Goal: Information Seeking & Learning: Learn about a topic

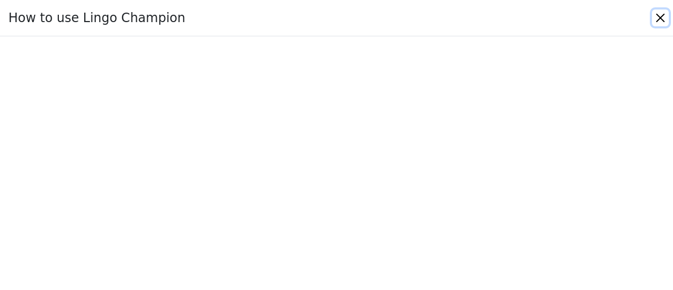
click at [660, 21] on button "Close" at bounding box center [660, 17] width 17 height 17
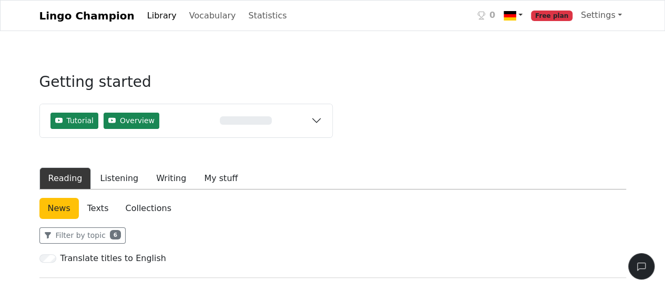
click at [527, 15] on link at bounding box center [512, 16] width 27 height 22
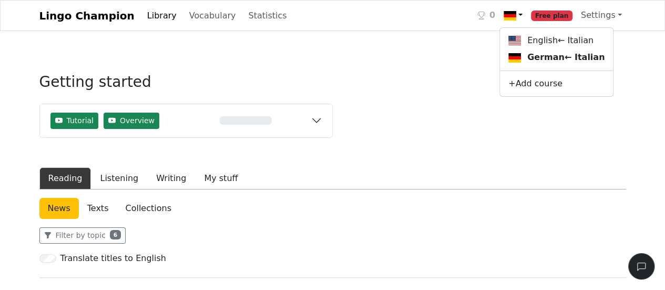
click at [527, 15] on link at bounding box center [512, 16] width 27 height 22
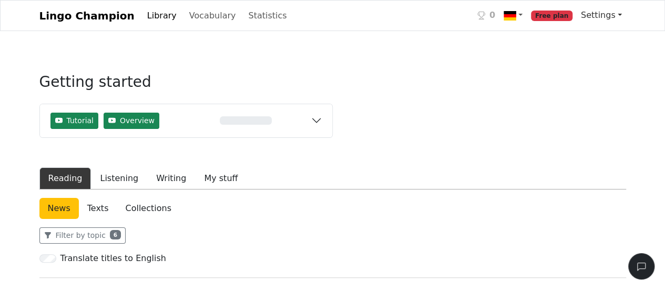
click at [611, 15] on link "Settings" at bounding box center [601, 15] width 49 height 21
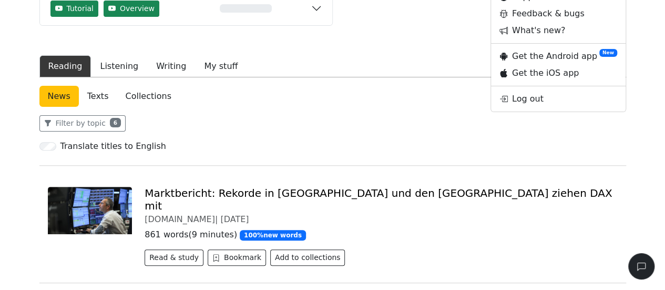
scroll to position [132, 0]
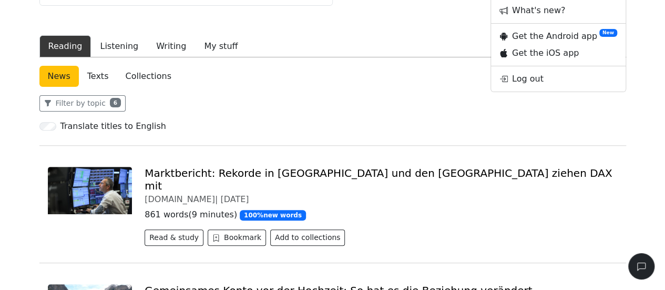
click at [94, 80] on link "Texts" at bounding box center [98, 76] width 38 height 21
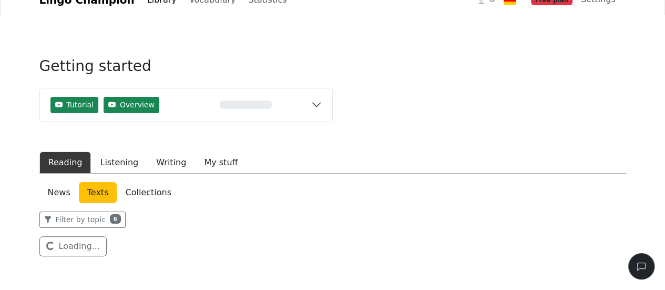
scroll to position [65, 0]
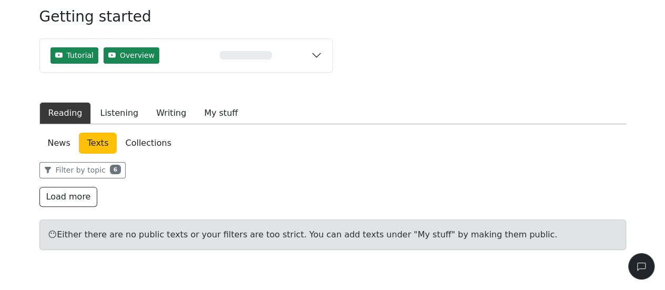
click at [60, 144] on link "News" at bounding box center [58, 142] width 39 height 21
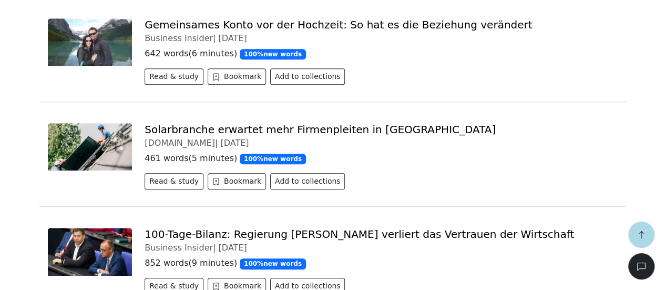
scroll to position [413, 0]
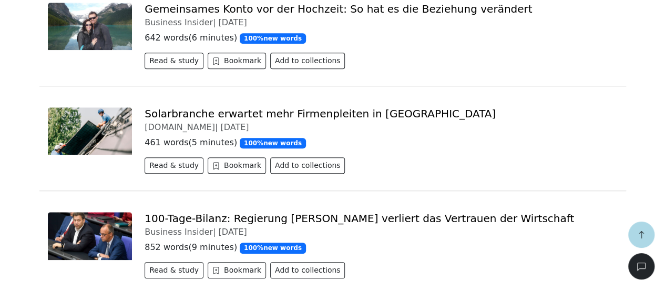
click at [313, 107] on link "Solarbranche erwartet mehr Firmenpleiten in Deutschland" at bounding box center [320, 113] width 351 height 13
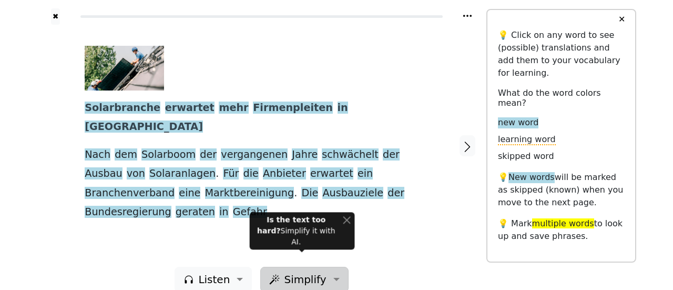
click at [252, 267] on button "Simplify" at bounding box center [213, 279] width 77 height 25
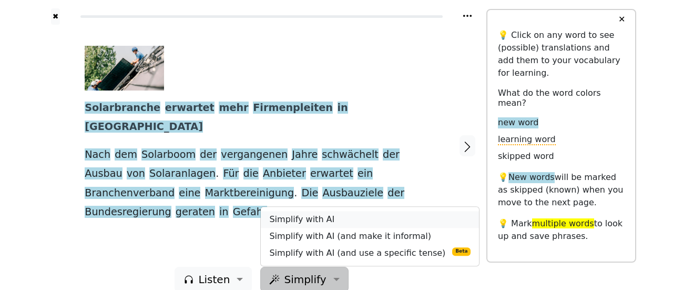
click at [294, 211] on link "Simplify with AI" at bounding box center [370, 219] width 218 height 17
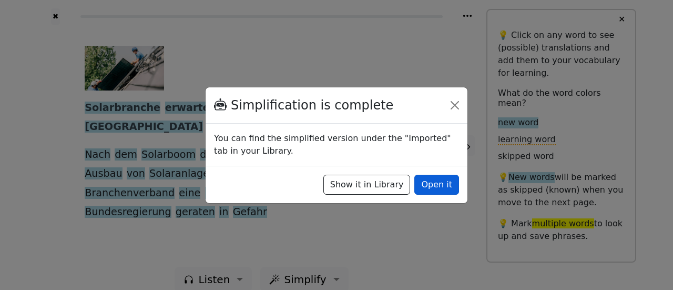
click at [433, 189] on button "Open it" at bounding box center [436, 185] width 45 height 20
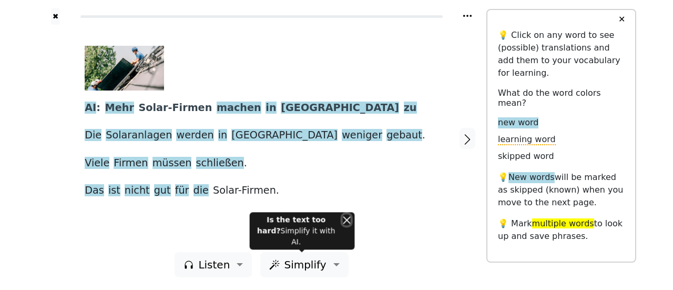
click at [347, 225] on button "Close" at bounding box center [347, 219] width 8 height 11
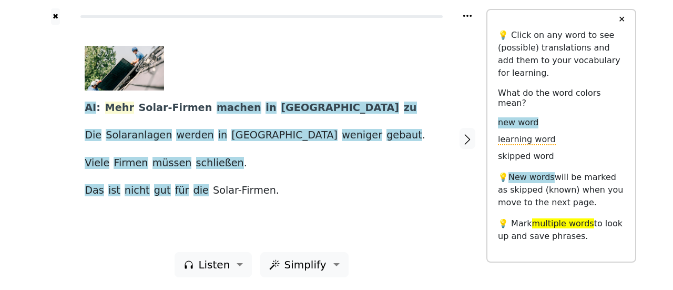
click at [120, 105] on span "Mehr" at bounding box center [119, 107] width 29 height 13
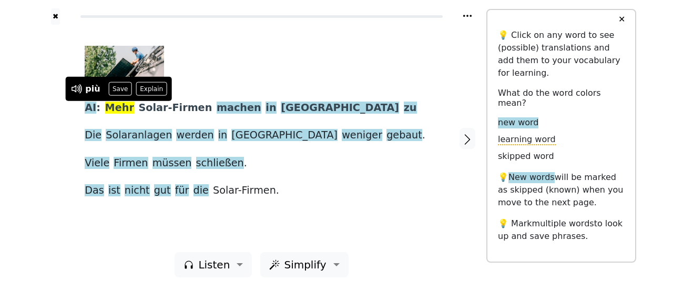
click at [169, 110] on span "Solar-Firmen" at bounding box center [176, 107] width 74 height 13
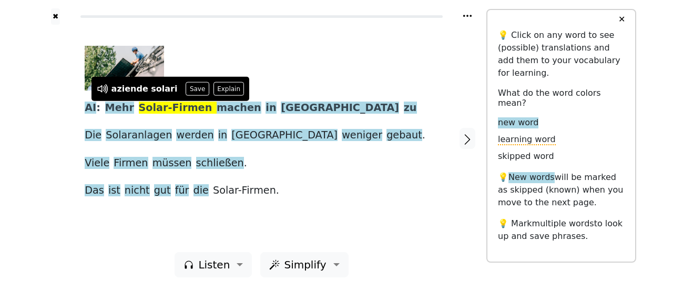
click at [278, 74] on div at bounding box center [258, 68] width 346 height 45
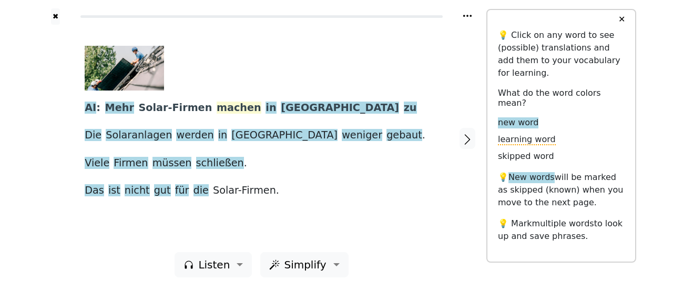
click at [217, 114] on span "machen" at bounding box center [239, 107] width 45 height 13
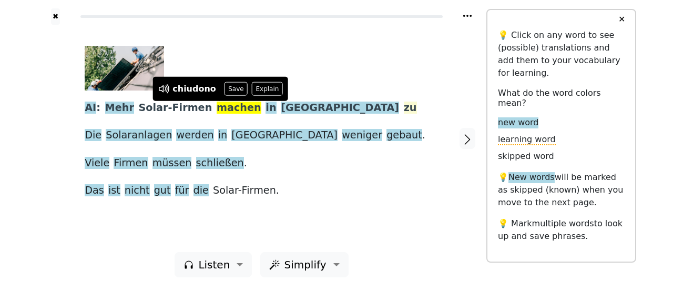
click at [404, 109] on span "zu" at bounding box center [410, 107] width 13 height 13
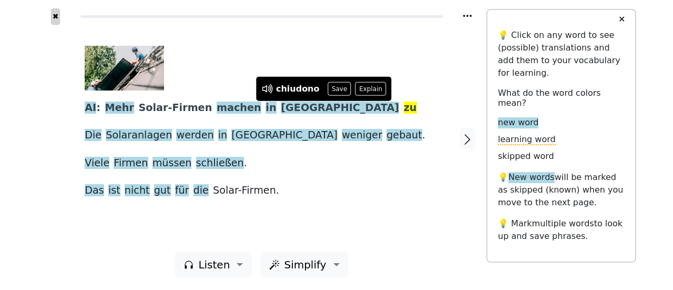
click at [54, 16] on button "✖" at bounding box center [55, 16] width 9 height 16
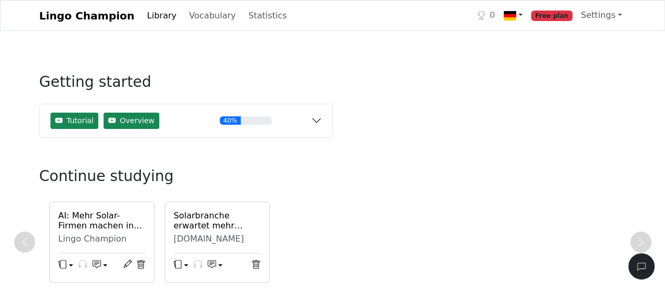
click at [527, 19] on link at bounding box center [512, 16] width 27 height 22
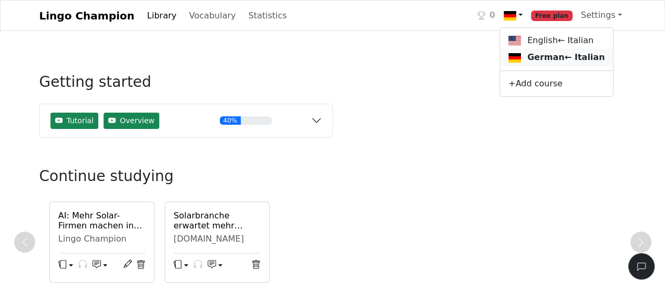
click at [557, 60] on link "German ← Italian" at bounding box center [556, 57] width 113 height 17
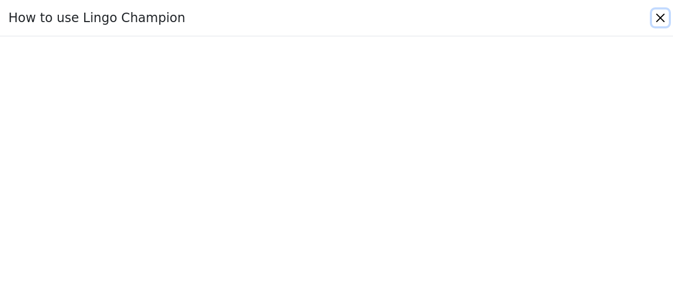
click at [661, 16] on button "Close" at bounding box center [660, 17] width 17 height 17
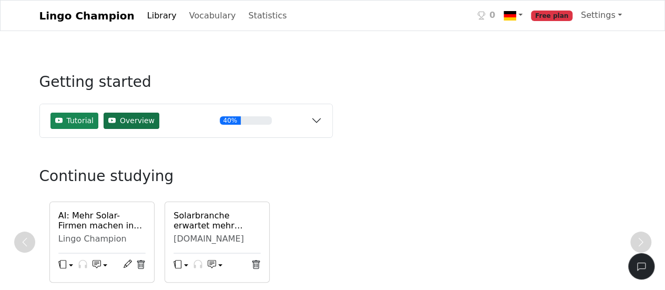
click at [120, 124] on span "Overview" at bounding box center [137, 120] width 35 height 11
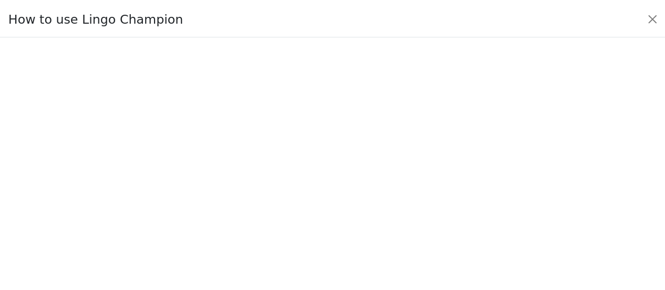
scroll to position [127, 0]
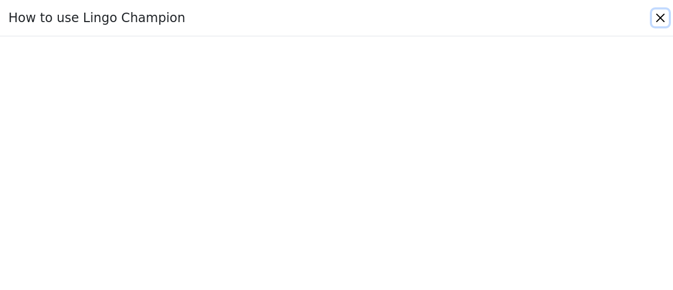
click at [654, 24] on button "Close" at bounding box center [660, 17] width 17 height 17
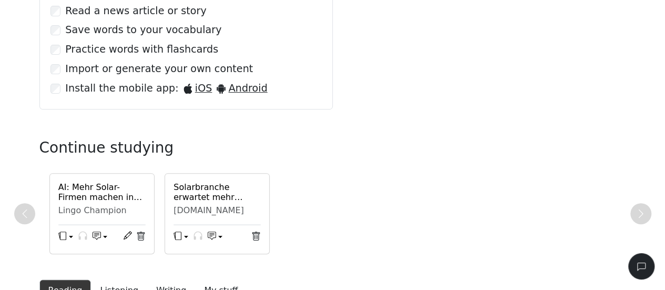
scroll to position [0, 0]
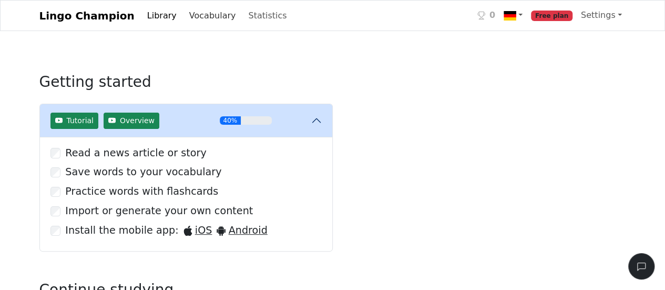
click at [201, 17] on link "Vocabulary" at bounding box center [212, 15] width 55 height 21
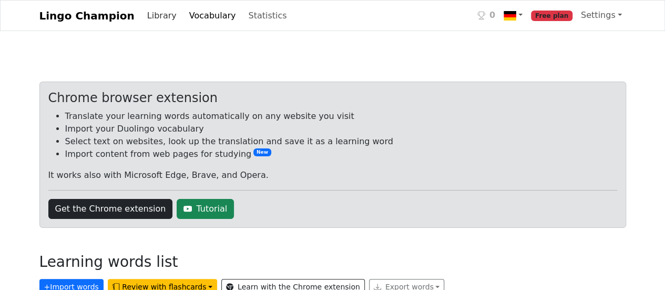
click at [153, 13] on link "Library" at bounding box center [162, 15] width 38 height 21
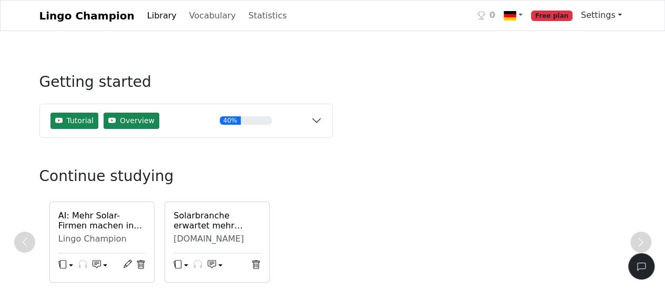
click at [596, 19] on link "Settings" at bounding box center [601, 15] width 49 height 21
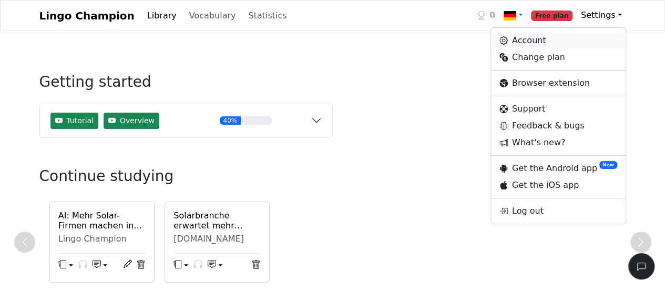
click at [548, 40] on link "Account" at bounding box center [558, 40] width 135 height 17
select select "**********"
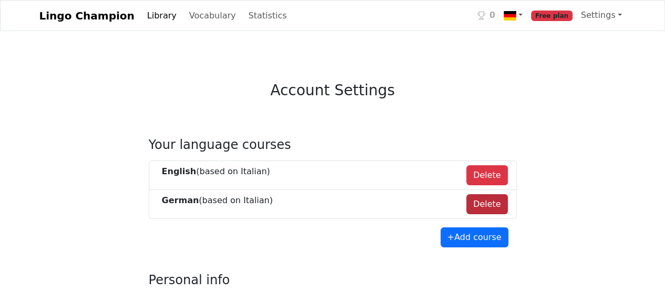
click at [495, 206] on button "Delete" at bounding box center [487, 204] width 42 height 20
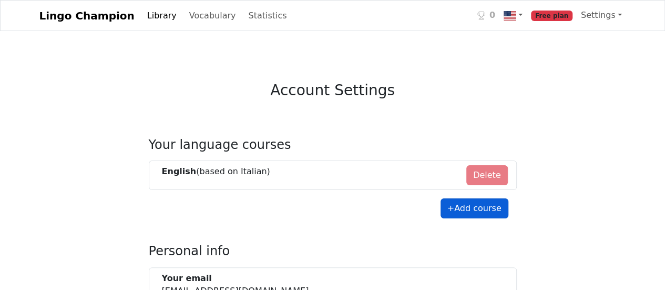
click at [480, 209] on button "+ Add course" at bounding box center [475, 208] width 68 height 20
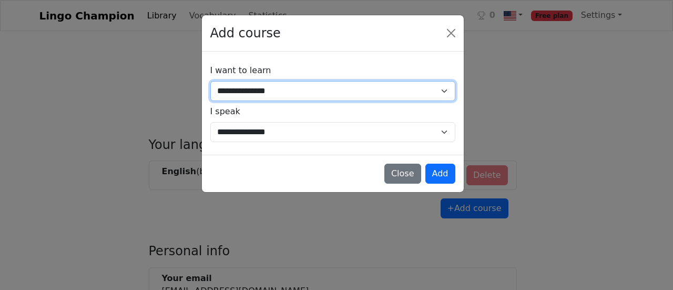
click at [364, 94] on select "**********" at bounding box center [332, 91] width 245 height 20
select select "**"
click at [210, 81] on select "**********" at bounding box center [332, 91] width 245 height 20
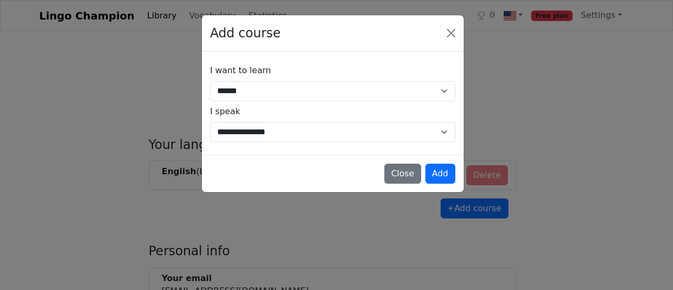
click at [267, 240] on div "**********" at bounding box center [336, 145] width 673 height 290
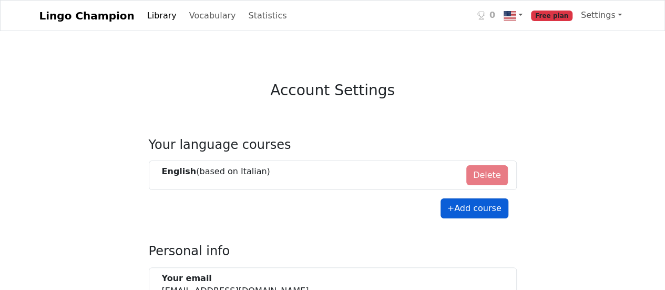
click at [459, 208] on button "+ Add course" at bounding box center [475, 208] width 68 height 20
select select "**"
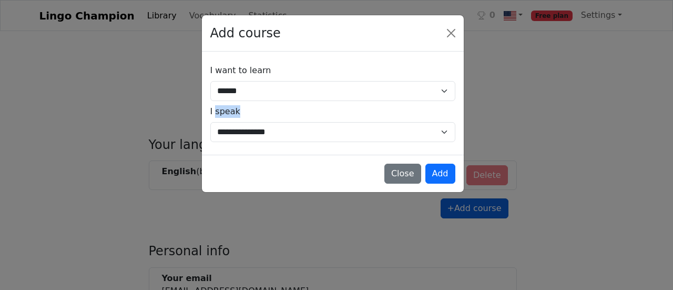
click at [459, 208] on div "**********" at bounding box center [336, 145] width 673 height 290
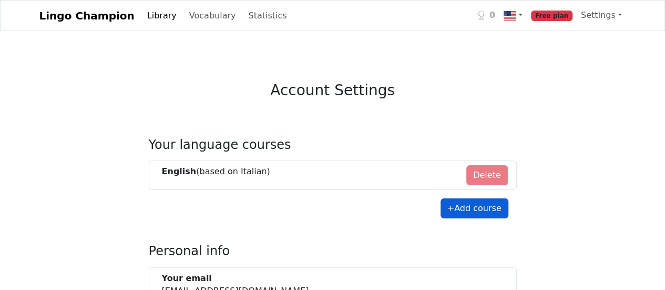
click at [452, 207] on button "+ Add course" at bounding box center [475, 208] width 68 height 20
select select "**"
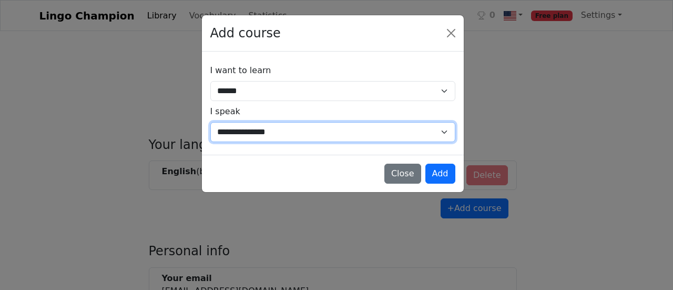
click at [368, 134] on select "**********" at bounding box center [332, 132] width 245 height 20
select select "**"
click at [210, 122] on select "**********" at bounding box center [332, 132] width 245 height 20
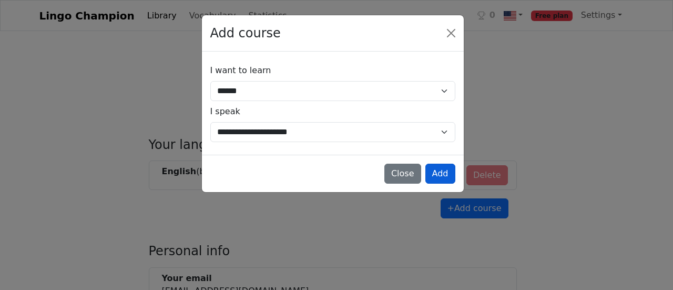
click at [442, 176] on button "Add" at bounding box center [440, 173] width 30 height 20
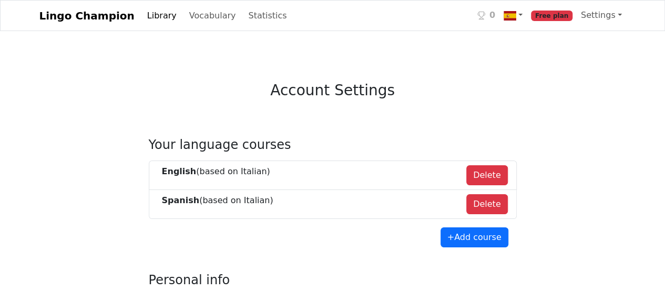
click at [93, 16] on link "Lingo Champion" at bounding box center [86, 15] width 95 height 21
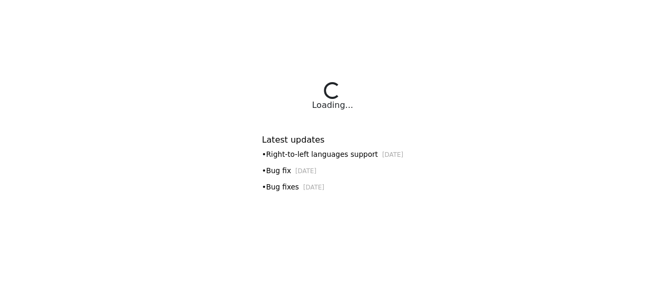
select select "**********"
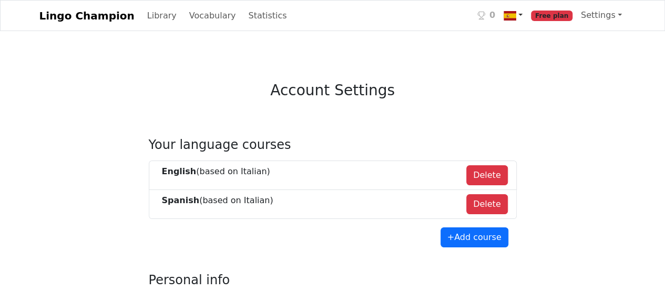
click at [515, 16] on img at bounding box center [510, 15] width 13 height 13
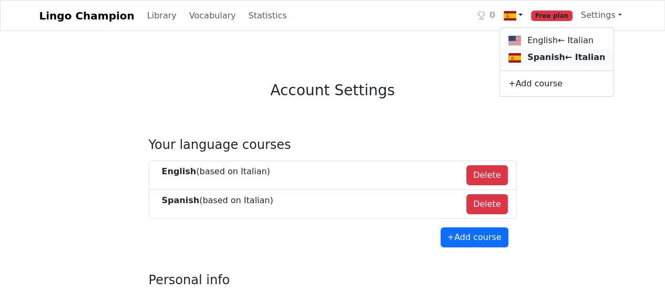
click at [554, 62] on link "Spanish ← Italian" at bounding box center [557, 57] width 114 height 17
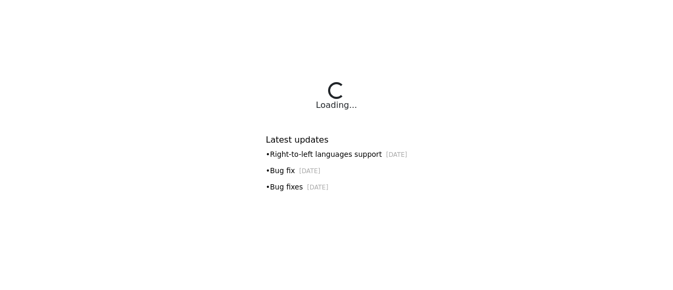
select select "**********"
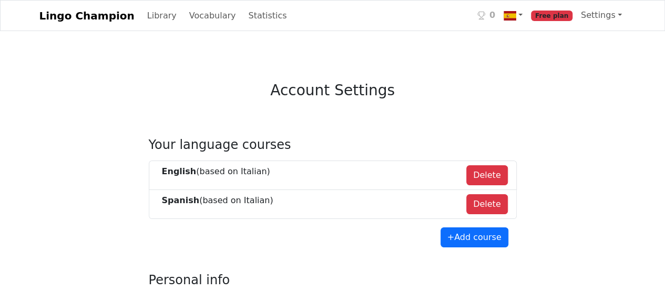
click at [561, 16] on span "Free plan" at bounding box center [552, 16] width 42 height 11
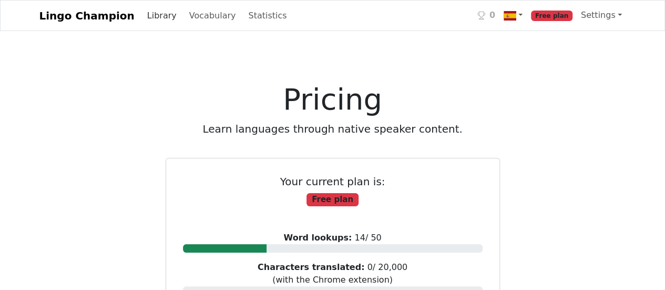
click at [143, 22] on link "Library" at bounding box center [162, 15] width 38 height 21
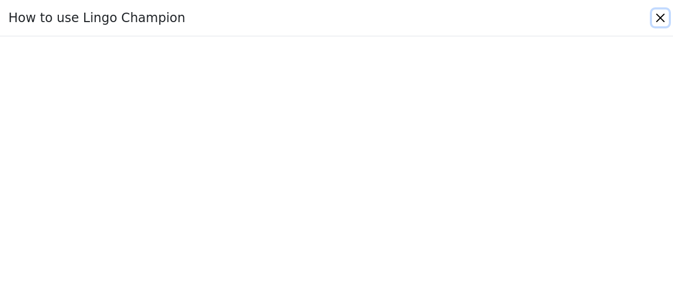
click at [664, 16] on button "Close" at bounding box center [660, 17] width 17 height 17
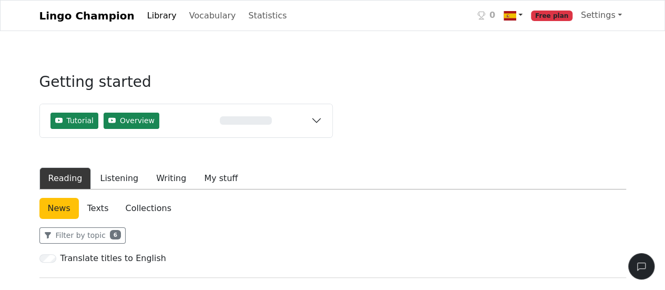
click at [516, 18] on img at bounding box center [510, 15] width 13 height 13
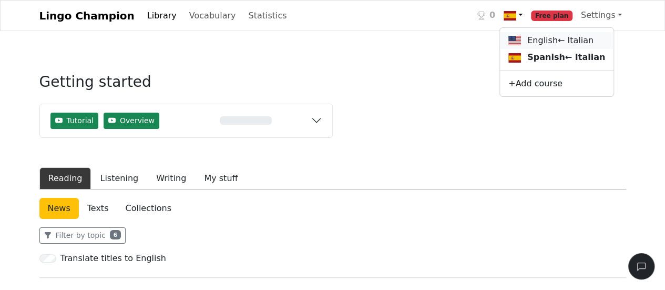
click at [535, 37] on link "English ← Italian" at bounding box center [557, 40] width 114 height 17
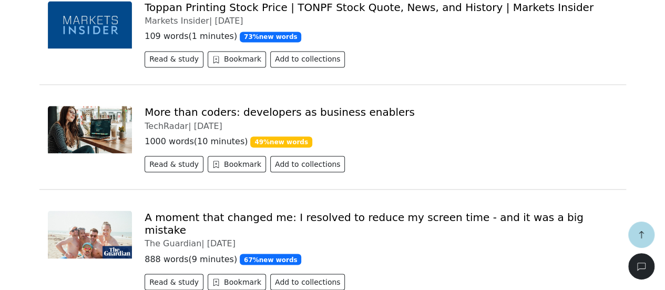
scroll to position [870, 0]
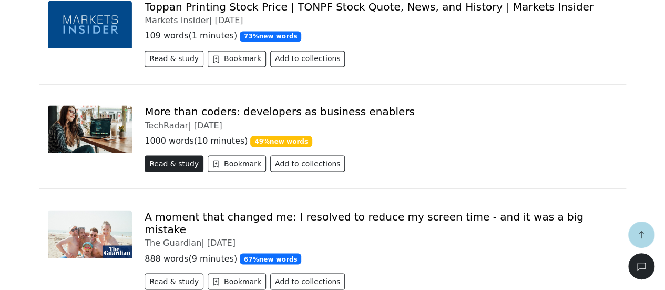
click at [163, 166] on button "Read & study" at bounding box center [174, 163] width 59 height 16
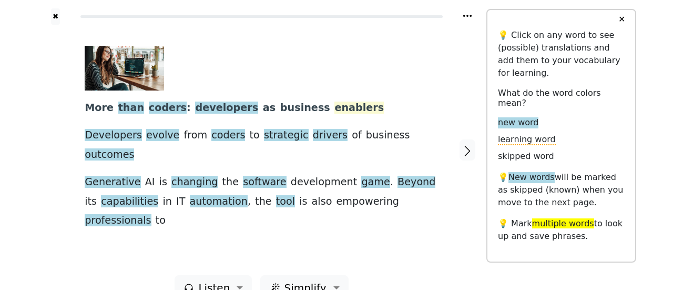
click at [334, 110] on span "enablers" at bounding box center [358, 107] width 49 height 13
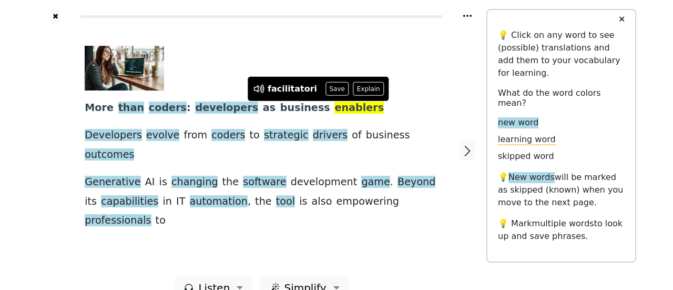
click at [63, 120] on div at bounding box center [55, 150] width 37 height 250
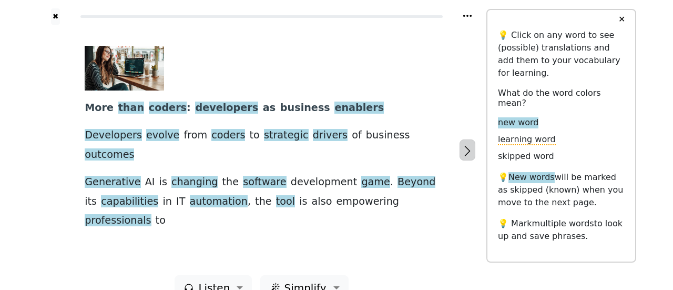
click at [466, 146] on icon "button" at bounding box center [468, 151] width 6 height 11
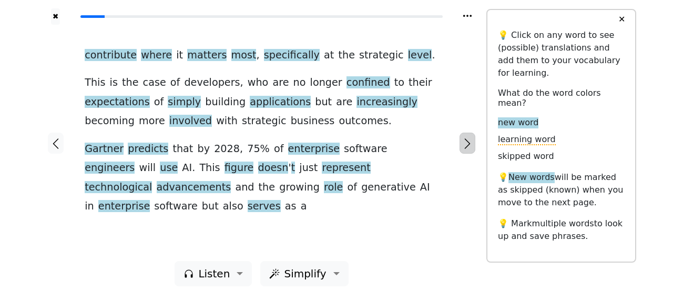
click at [466, 144] on icon "button" at bounding box center [468, 143] width 6 height 11
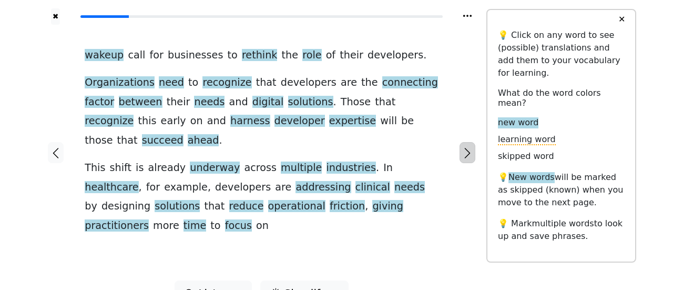
click at [466, 148] on icon "button" at bounding box center [468, 153] width 6 height 11
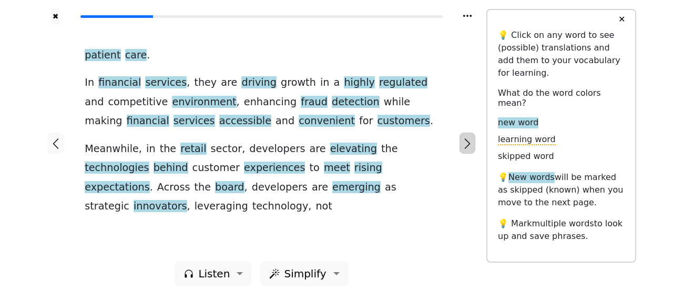
click at [466, 144] on icon "button" at bounding box center [468, 143] width 6 height 11
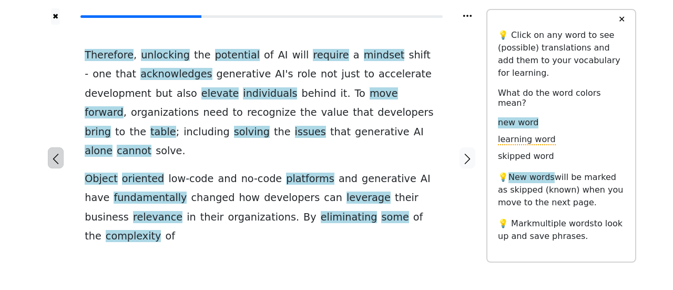
click at [52, 152] on icon "button" at bounding box center [55, 158] width 13 height 13
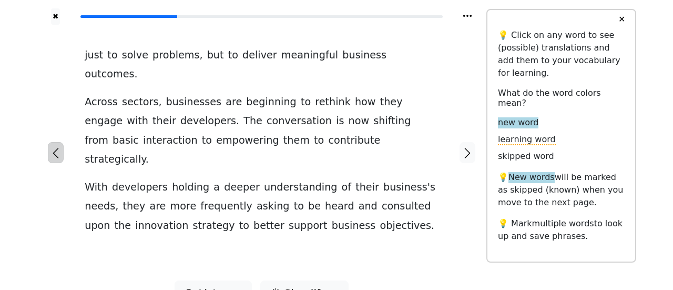
click at [52, 147] on icon "button" at bounding box center [55, 153] width 13 height 13
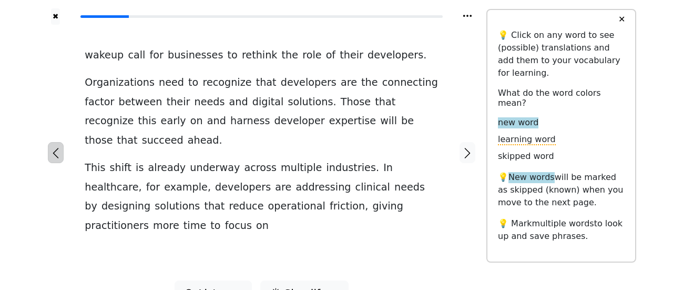
click at [52, 147] on icon "button" at bounding box center [55, 153] width 13 height 13
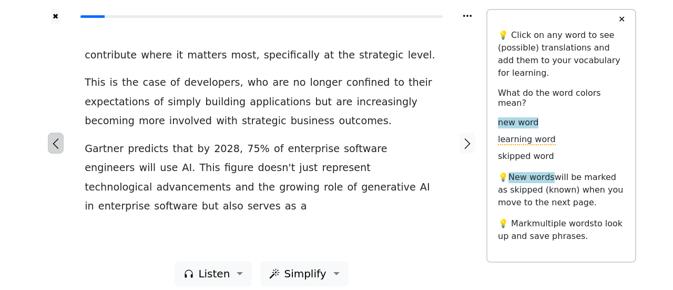
click at [52, 139] on icon "button" at bounding box center [55, 143] width 13 height 13
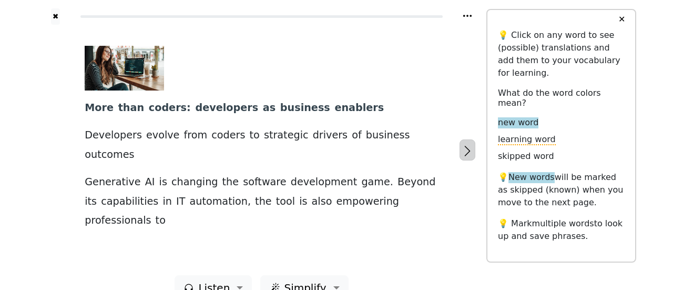
click at [462, 145] on icon "button" at bounding box center [467, 151] width 13 height 13
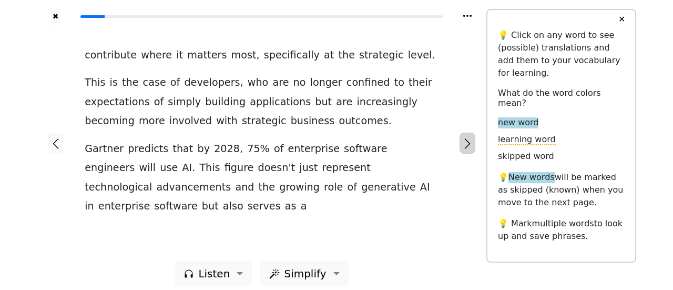
click at [462, 141] on icon "button" at bounding box center [467, 143] width 13 height 13
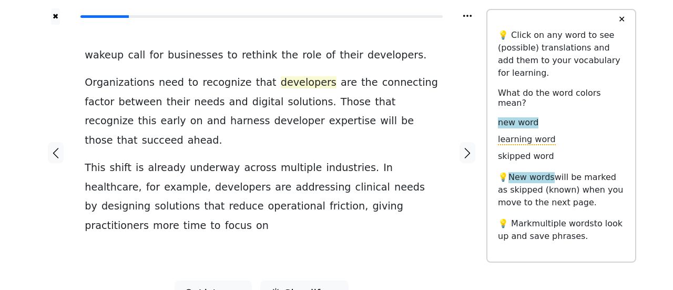
click at [281, 80] on span "developers" at bounding box center [309, 82] width 56 height 13
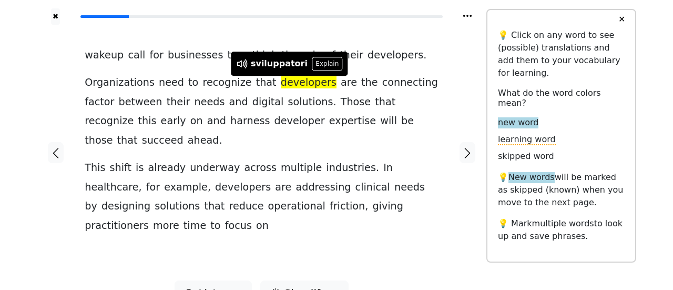
click at [468, 228] on div at bounding box center [467, 152] width 37 height 255
click at [395, 67] on div "wakeup call for businesses to rethink the role of their developers . Organizati…" at bounding box center [262, 140] width 354 height 189
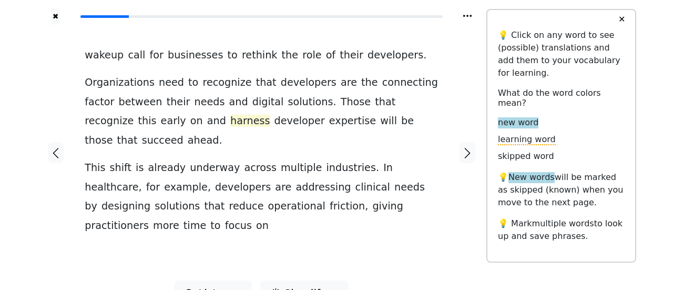
click at [230, 121] on span "harness" at bounding box center [249, 121] width 39 height 13
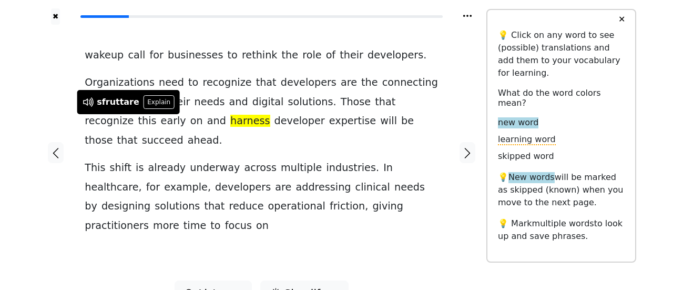
click at [62, 100] on div at bounding box center [55, 152] width 37 height 255
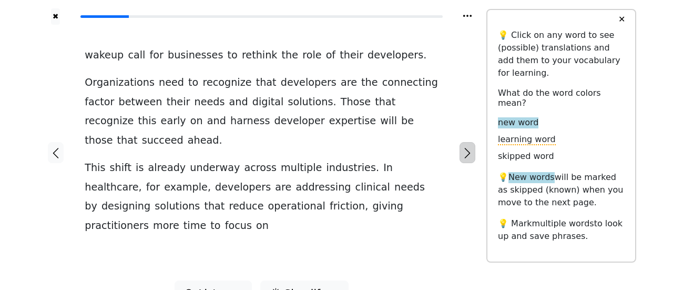
click at [463, 147] on icon "button" at bounding box center [467, 153] width 13 height 13
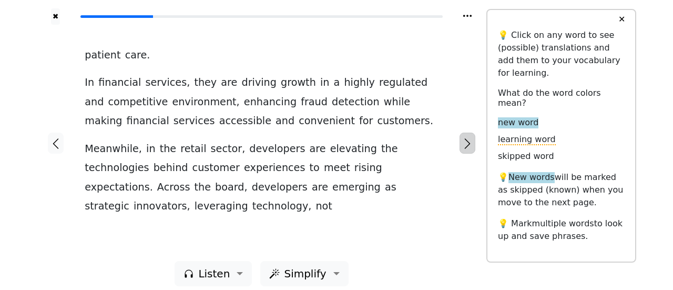
click at [465, 142] on icon "button" at bounding box center [467, 143] width 13 height 13
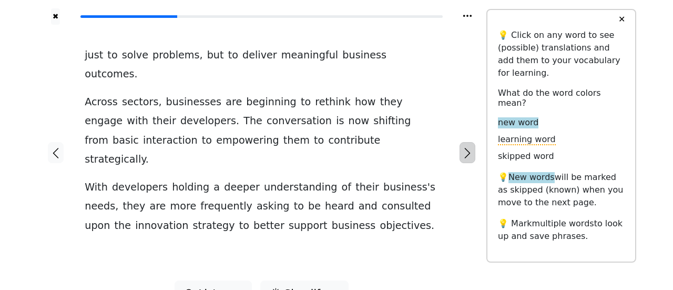
click at [465, 147] on icon "button" at bounding box center [467, 153] width 13 height 13
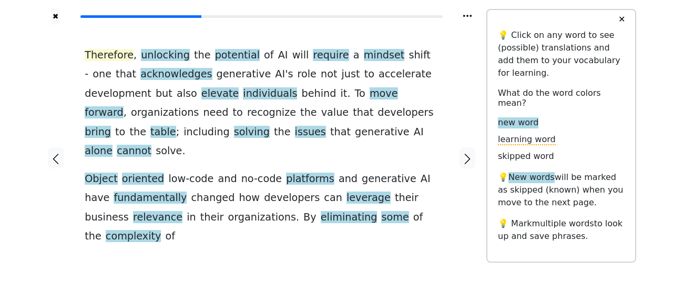
click at [106, 53] on span "Therefore" at bounding box center [109, 55] width 49 height 13
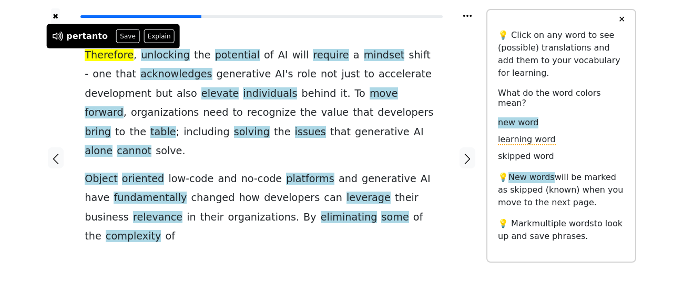
click at [392, 39] on div "Therefore , unlocking the potential of AI will require a mindset shift - one th…" at bounding box center [261, 158] width 375 height 266
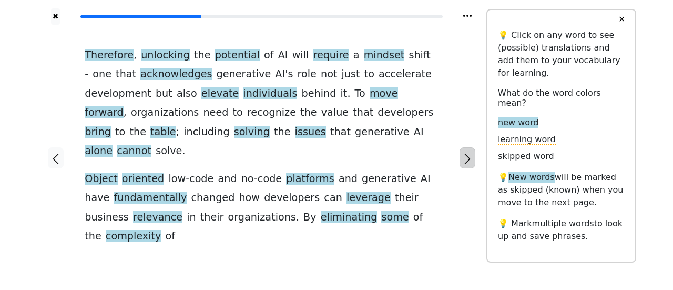
click at [467, 152] on icon "button" at bounding box center [467, 158] width 13 height 13
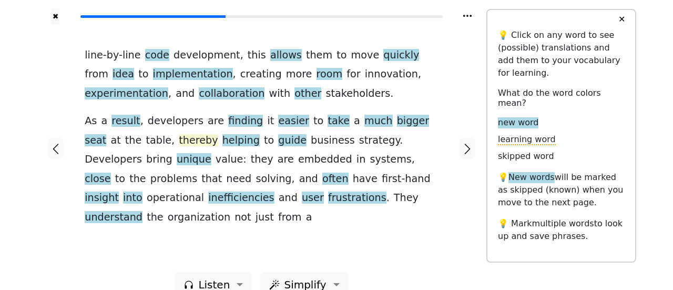
click at [179, 144] on span "thereby" at bounding box center [198, 140] width 39 height 13
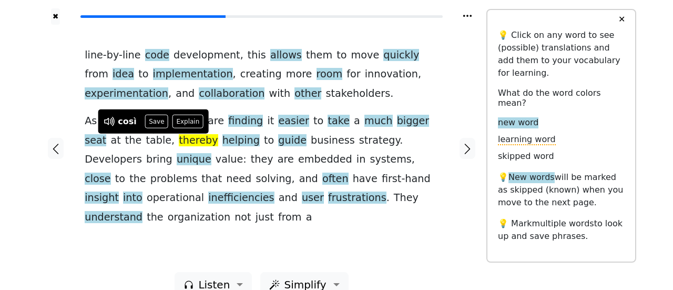
click at [437, 97] on div "line-by-line code development , this allows them to move quickly from idea to i…" at bounding box center [262, 136] width 354 height 181
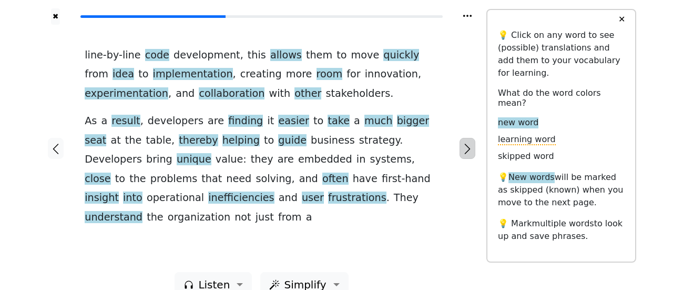
click at [468, 142] on icon "button" at bounding box center [467, 148] width 13 height 13
